Goal: Find specific page/section: Find specific page/section

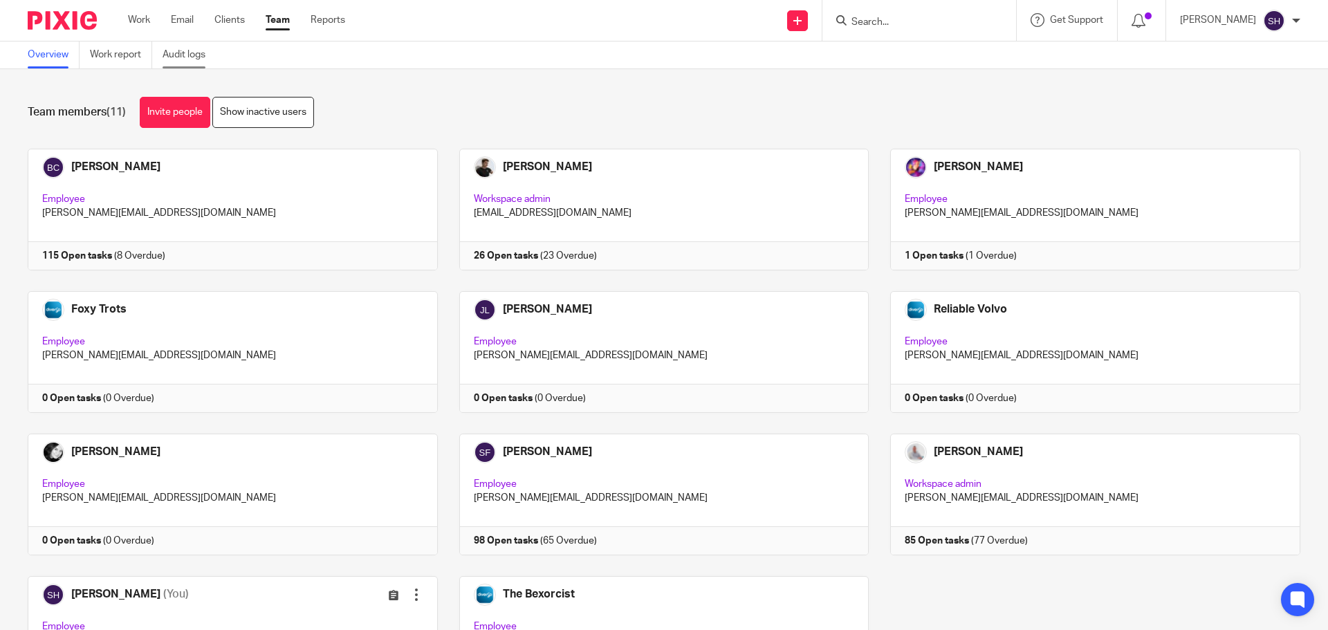
click at [181, 47] on link "Audit logs" at bounding box center [189, 55] width 53 height 27
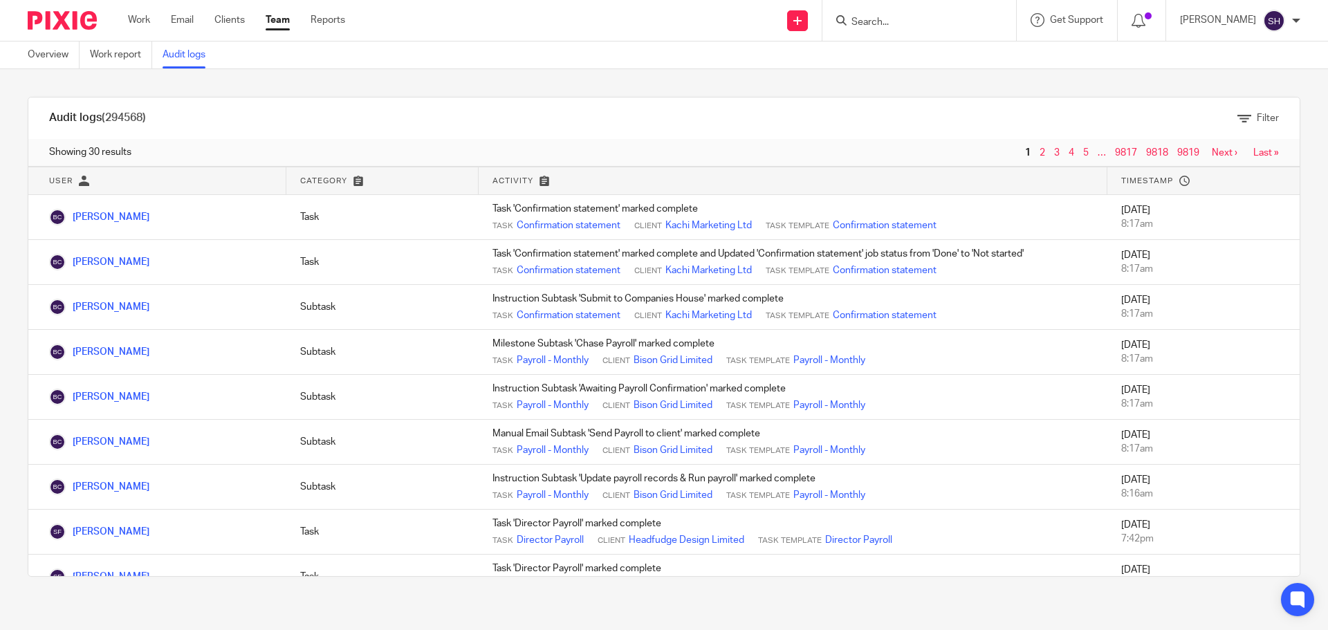
click at [896, 18] on input "Search" at bounding box center [912, 23] width 125 height 12
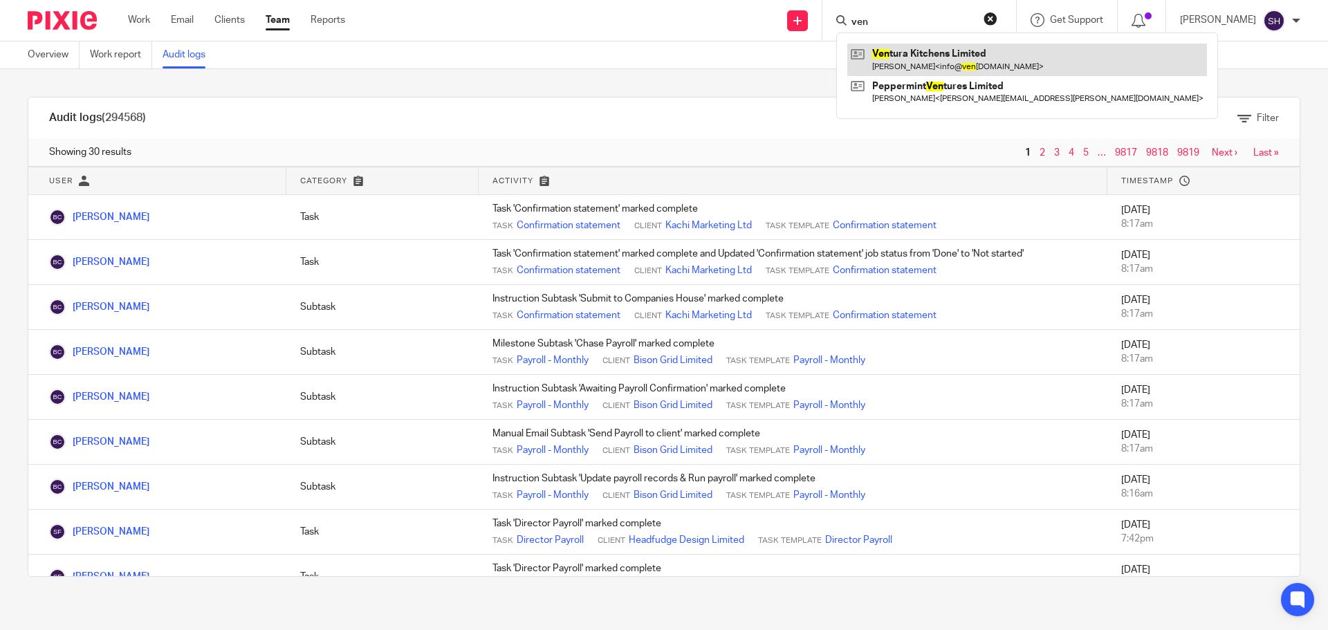
type input "ven"
click at [899, 51] on link at bounding box center [1027, 60] width 360 height 32
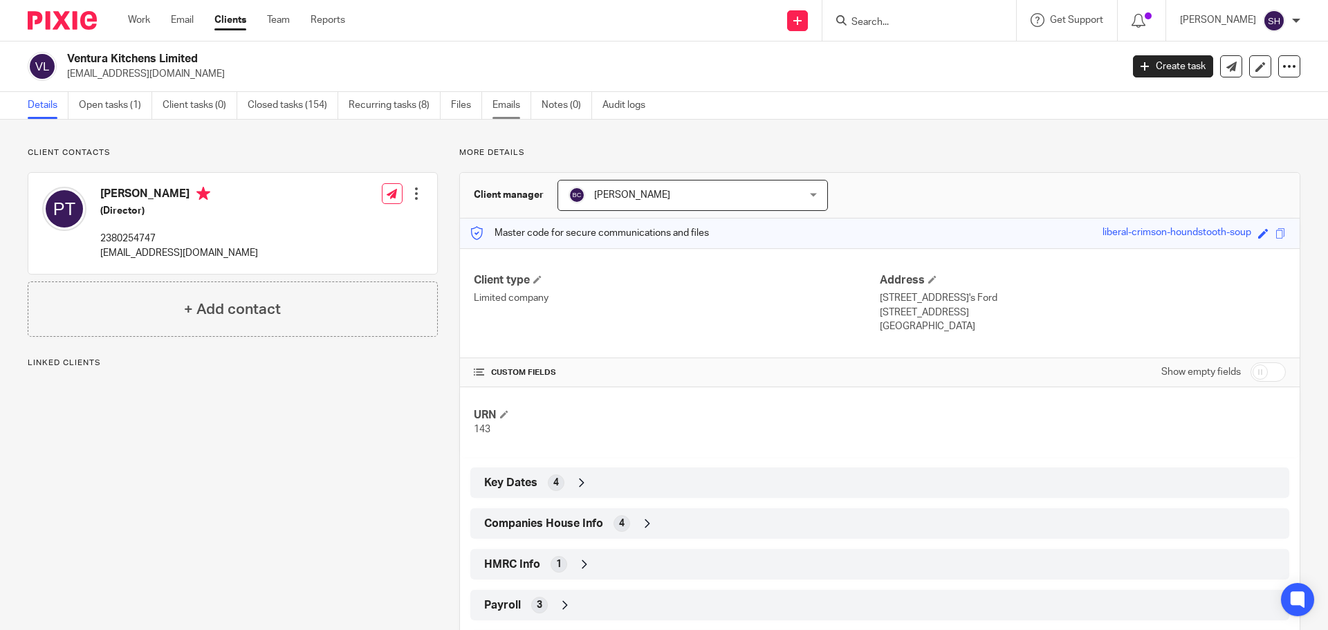
click at [497, 104] on link "Emails" at bounding box center [511, 105] width 39 height 27
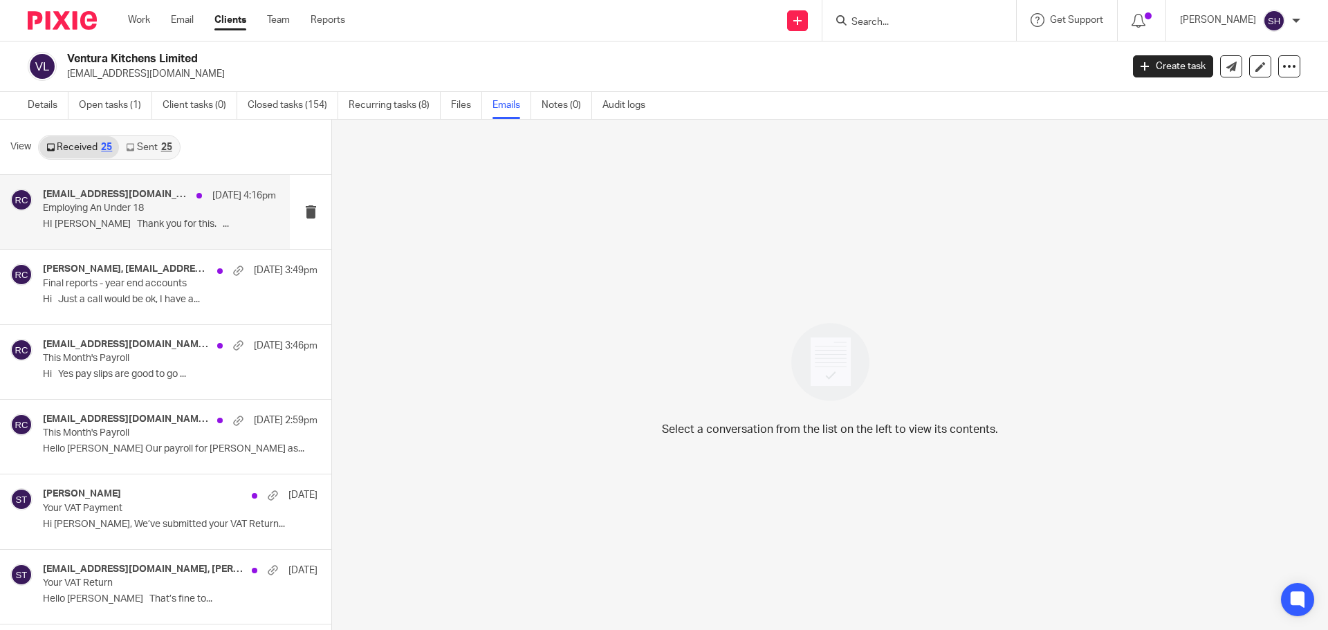
click at [210, 248] on div "info@venturakitchens.co.uk, Rebecca Cole 25 Sep 4:16pm Employing An Under 18 HI…" at bounding box center [145, 212] width 290 height 74
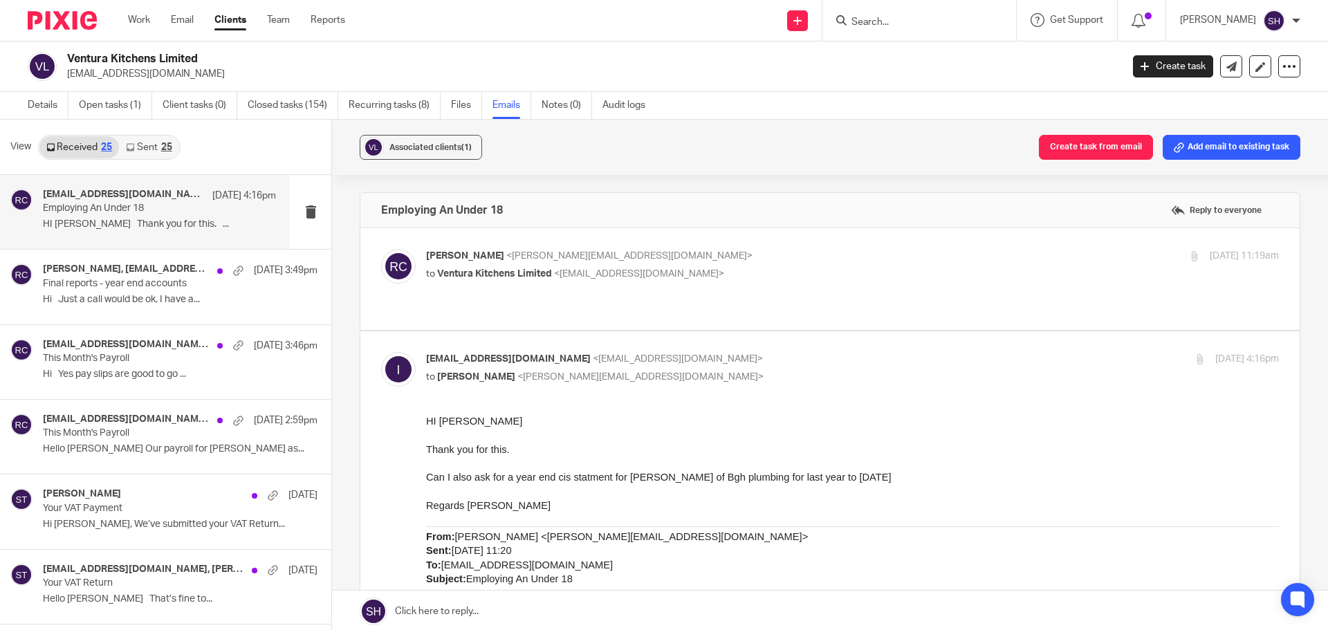
click at [698, 250] on p "Rebecca Cole <becky@myfigroup.com>" at bounding box center [710, 256] width 569 height 15
checkbox input "true"
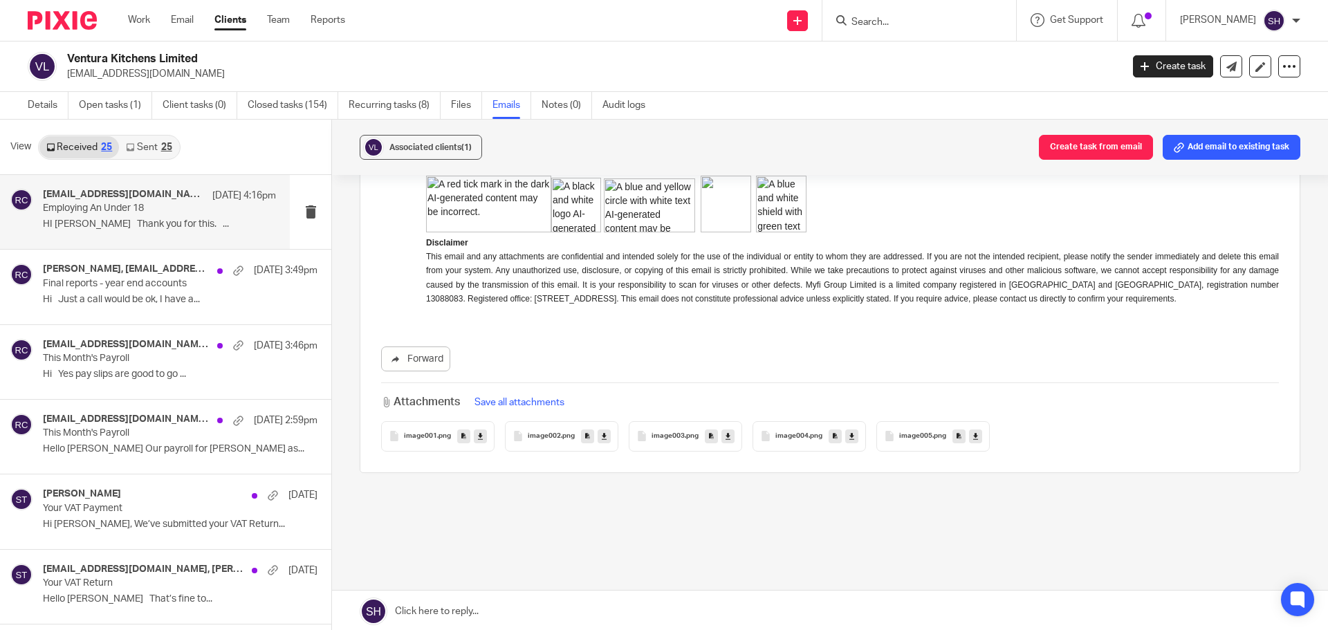
scroll to position [1174, 0]
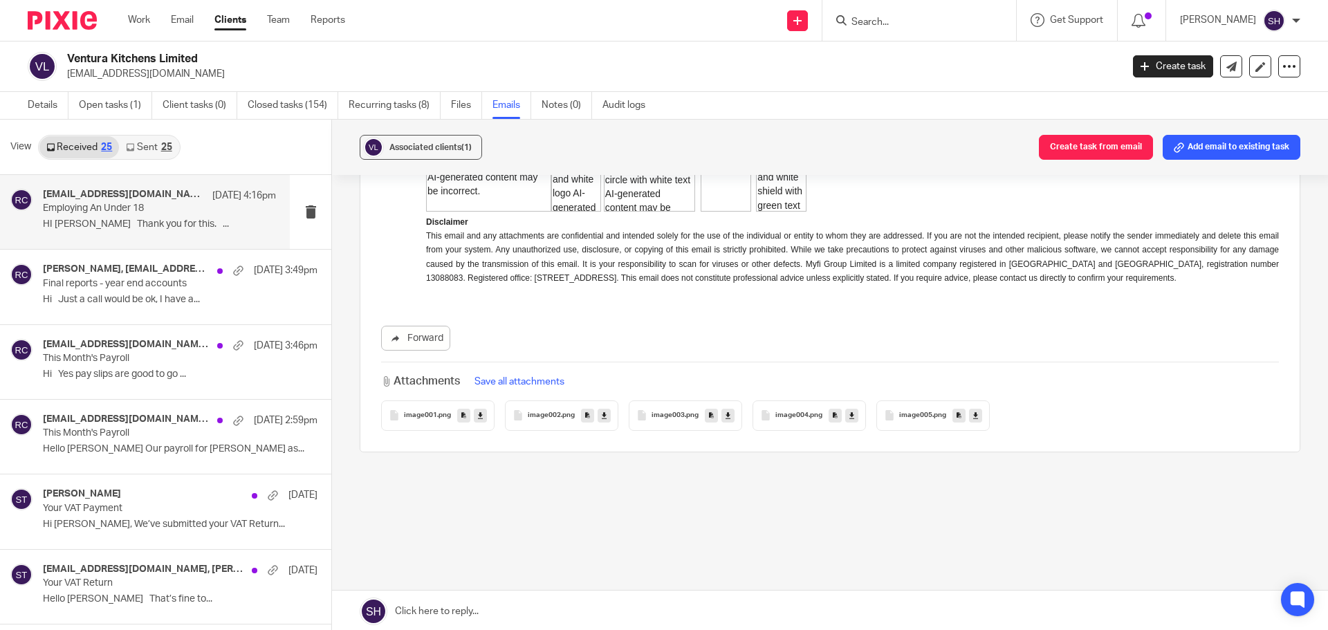
click at [147, 140] on link "Sent 25" at bounding box center [148, 147] width 59 height 22
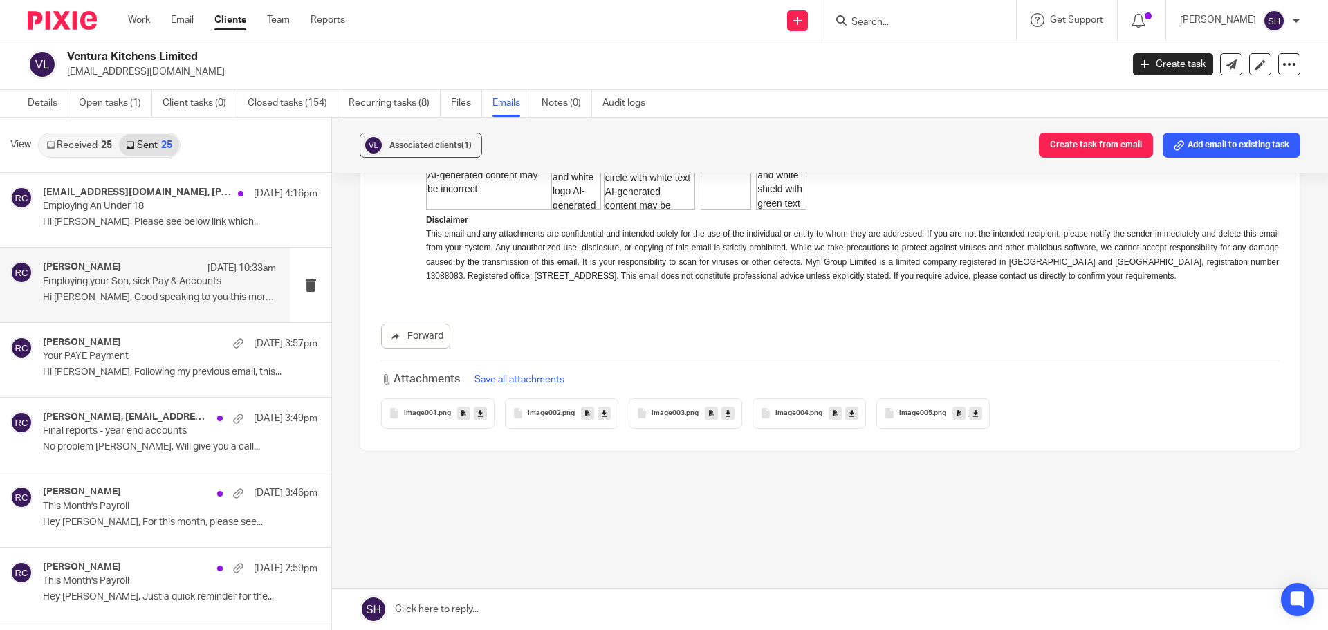
click at [166, 312] on div "Rebecca Cole 25 Sep 10:33am Employing your Son, sick Pay & Accounts Hi Paul, Go…" at bounding box center [145, 285] width 290 height 74
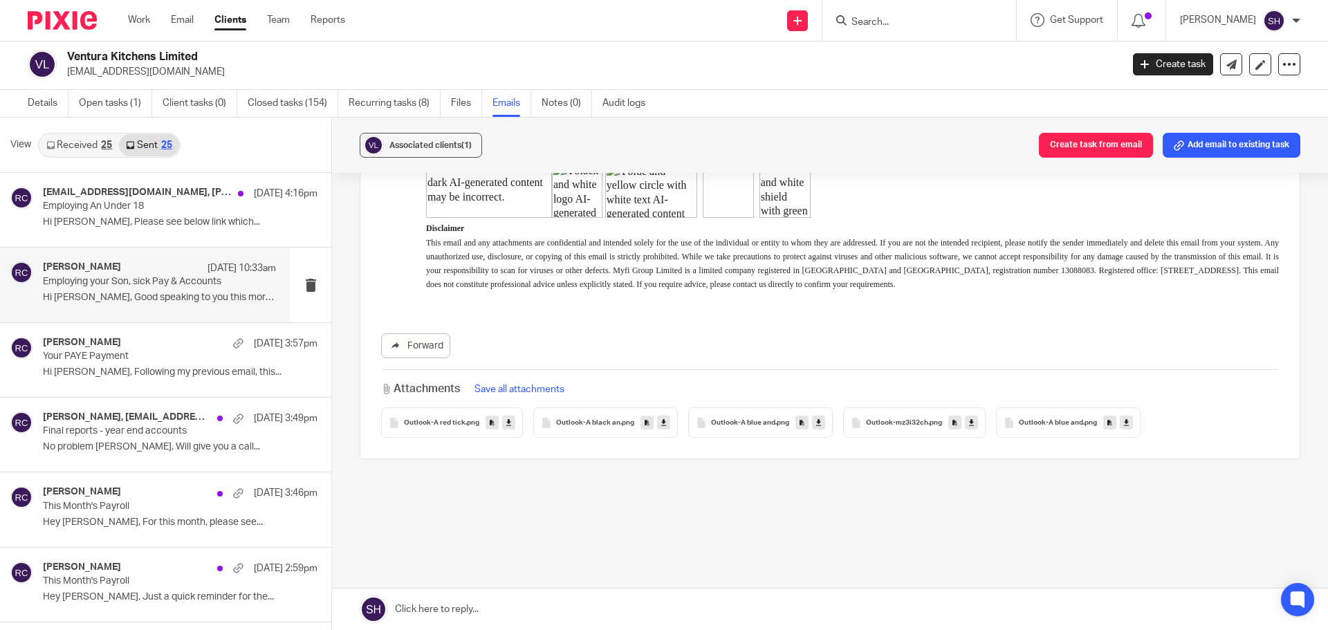
scroll to position [138, 0]
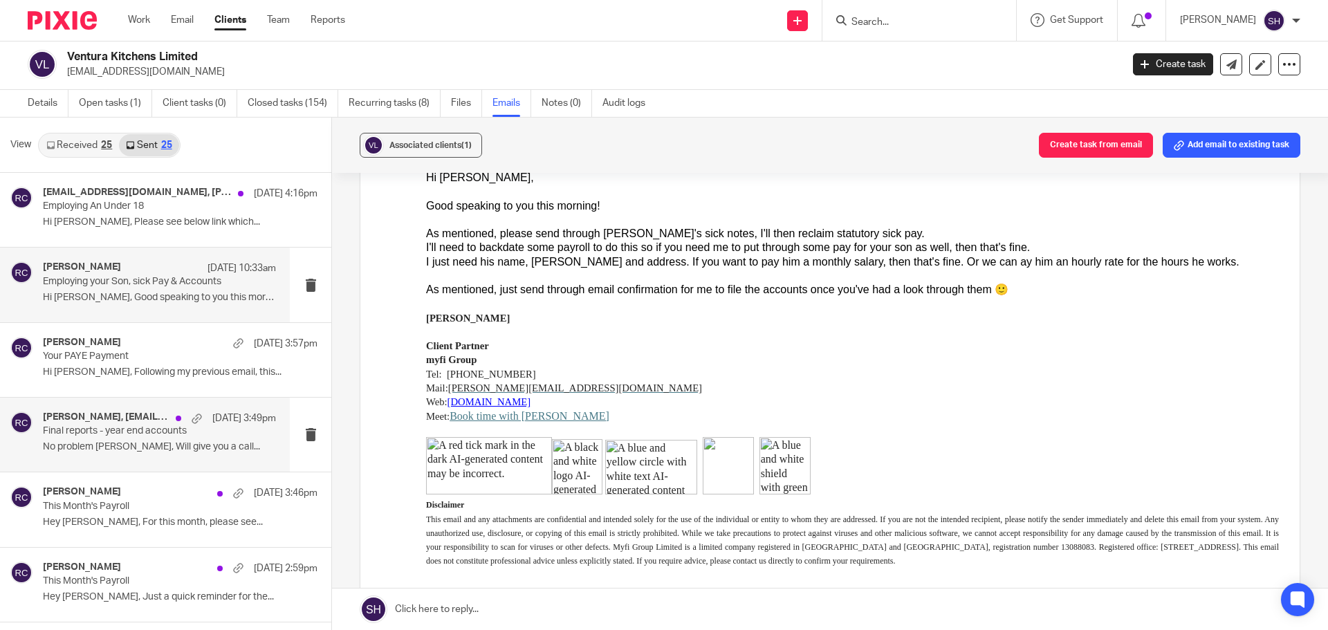
click at [119, 464] on div "Rebecca Cole, info@venturakitchens.co.uk 24 Sep 3:49pm Final reports - year end…" at bounding box center [145, 435] width 290 height 74
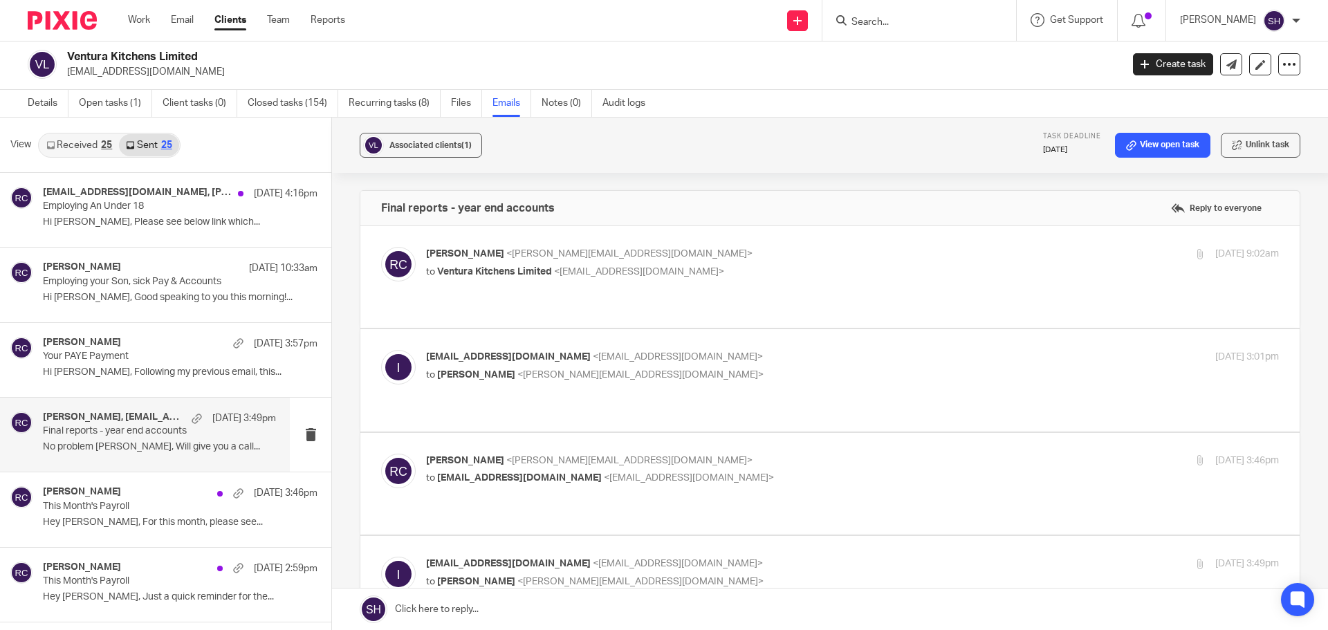
scroll to position [0, 0]
click at [722, 279] on div "Rebecca Cole <becky@myfigroup.com> to Ventura Kitchens Limited <info@venturakit…" at bounding box center [852, 264] width 853 height 35
checkbox input "true"
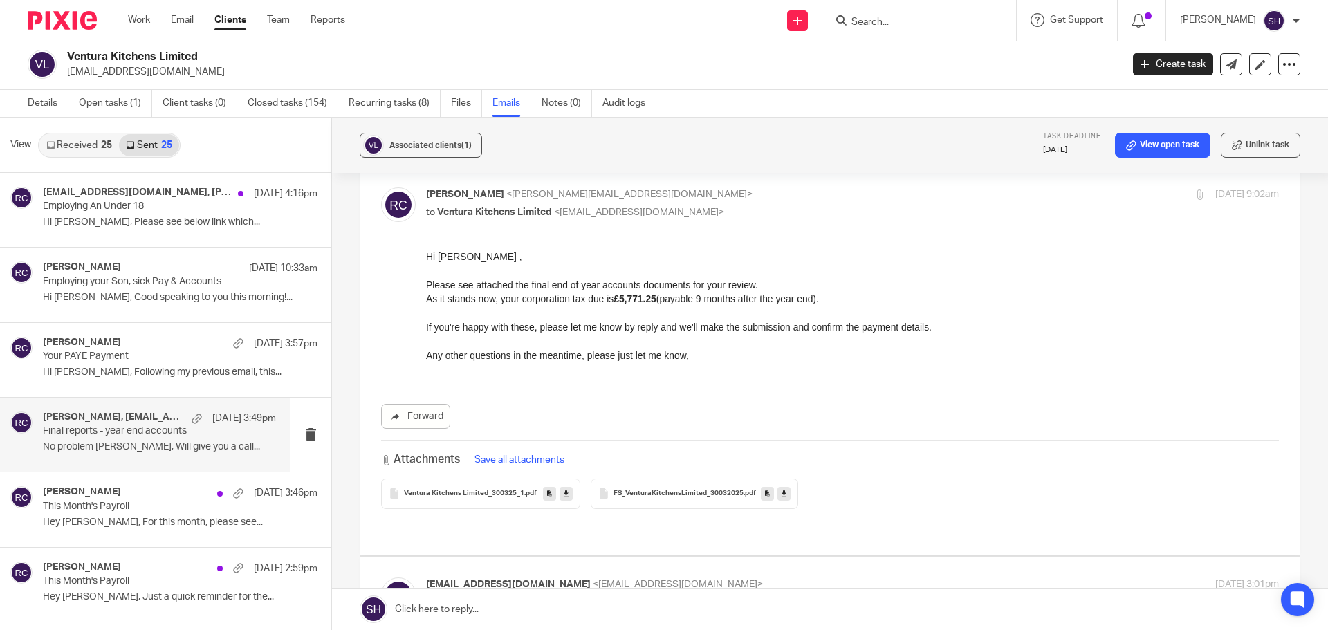
scroll to position [208, 0]
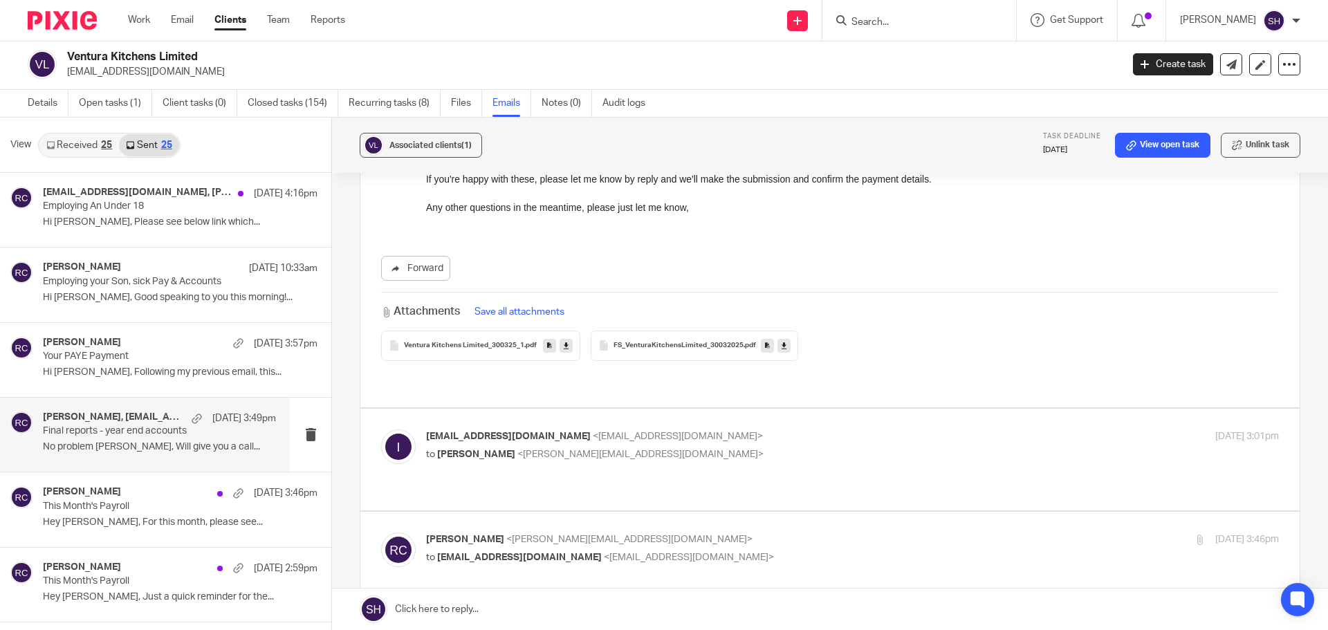
click at [719, 448] on p "to Rebecca Cole <becky@myfigroup.com>" at bounding box center [710, 455] width 569 height 15
checkbox input "true"
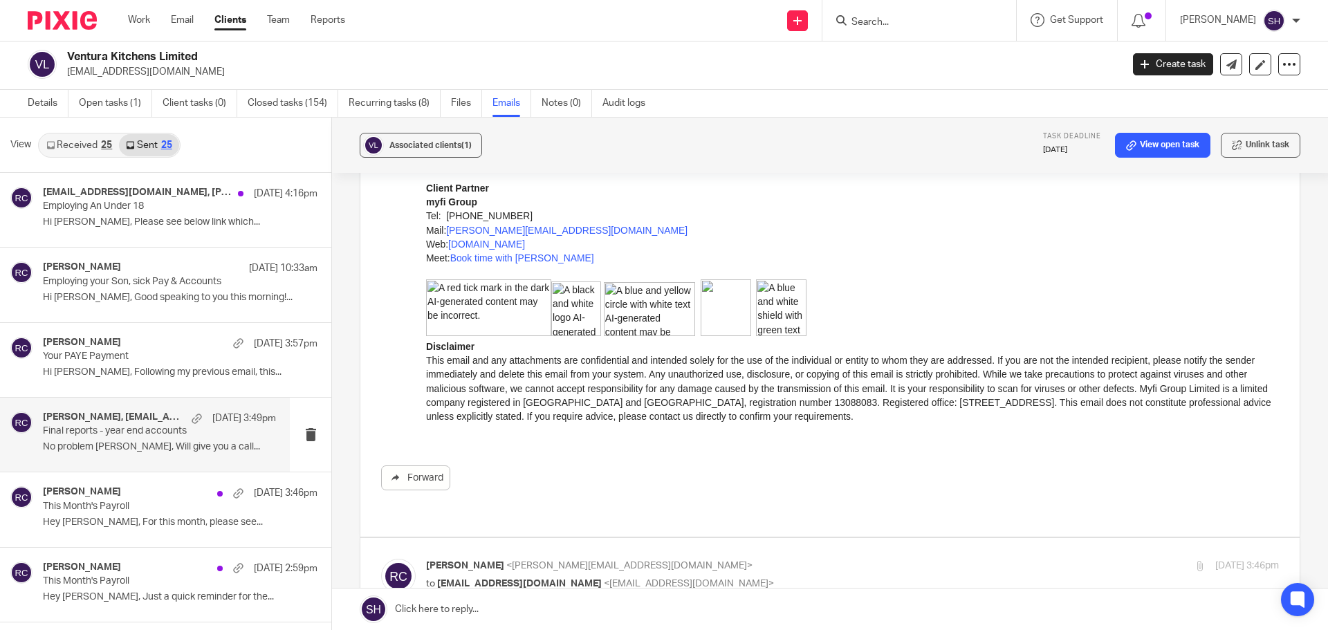
scroll to position [968, 0]
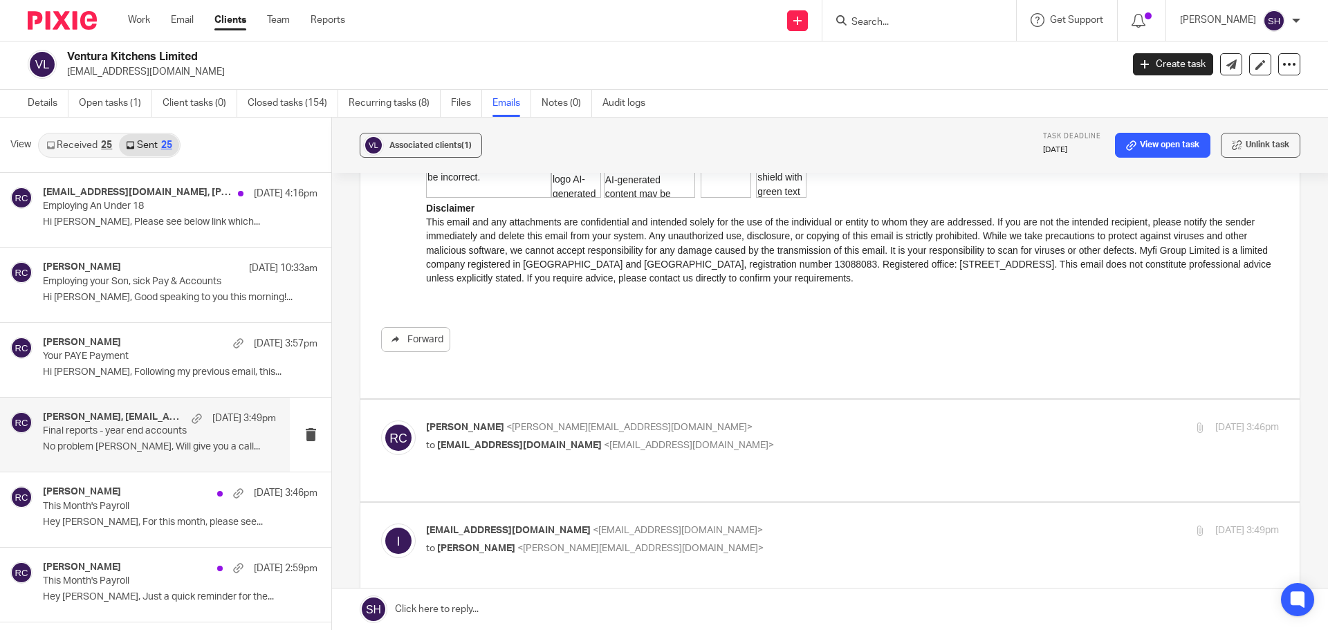
click at [593, 441] on label at bounding box center [829, 451] width 939 height 102
click at [381, 421] on input "checkbox" at bounding box center [380, 420] width 1 height 1
checkbox input "true"
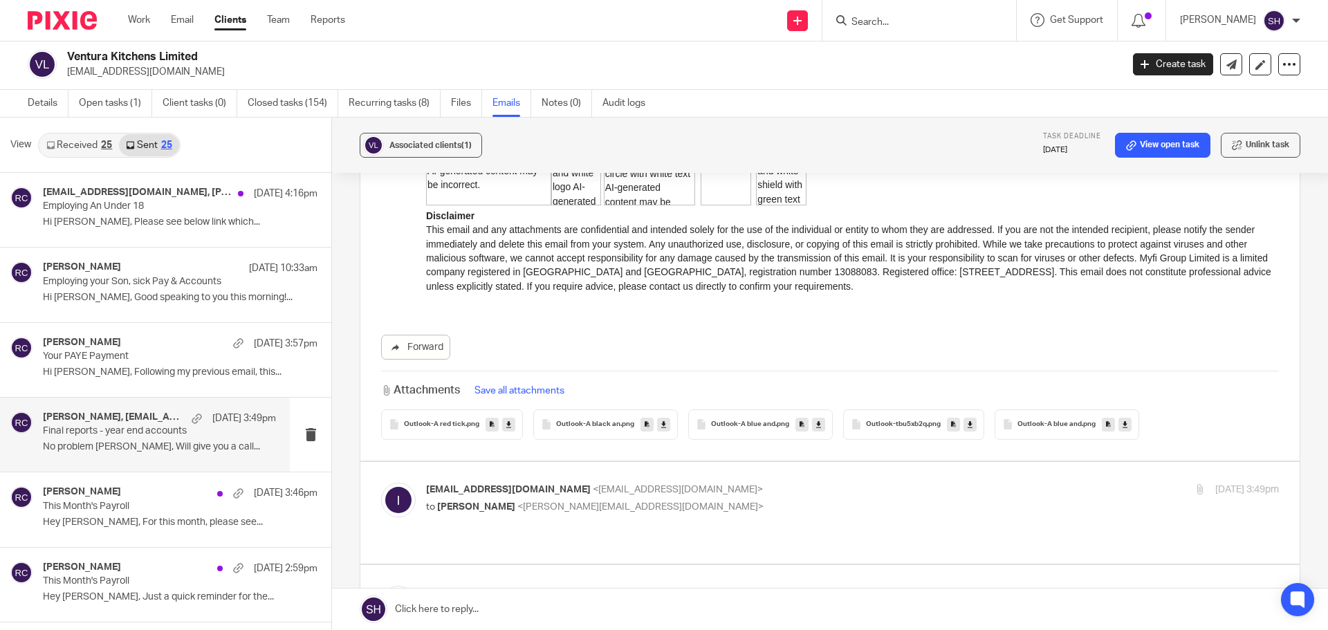
scroll to position [2075, 0]
click at [708, 492] on div "info@venturakitchens.co.uk <info@venturakitchens.co.uk> to Rebecca Cole <becky@…" at bounding box center [830, 511] width 898 height 60
click at [598, 504] on label at bounding box center [829, 511] width 939 height 102
click at [381, 481] on input "checkbox" at bounding box center [380, 480] width 1 height 1
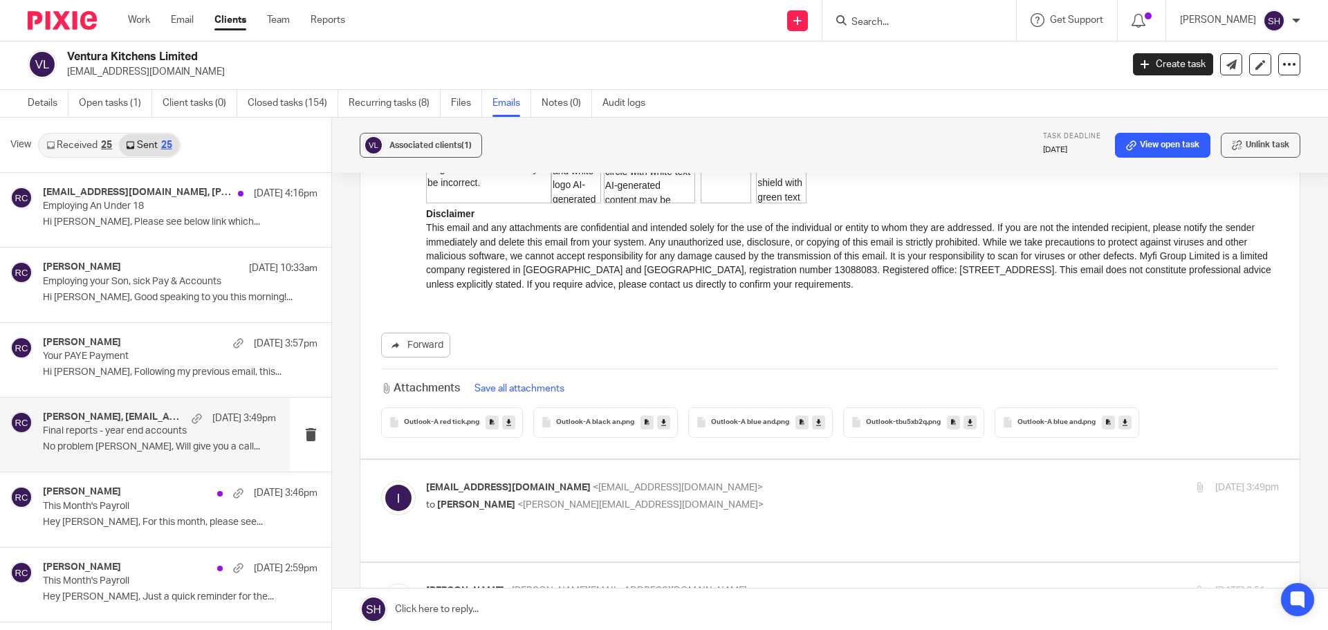
checkbox input "true"
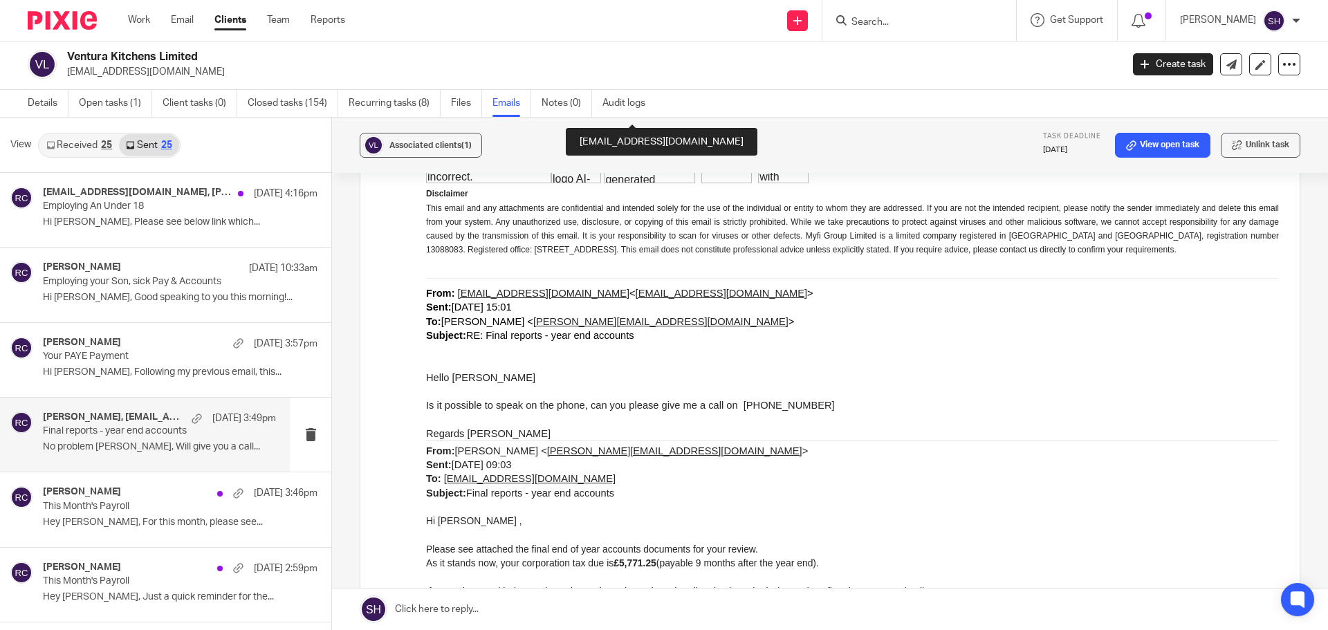
scroll to position [4565, 0]
